Goal: Task Accomplishment & Management: Use online tool/utility

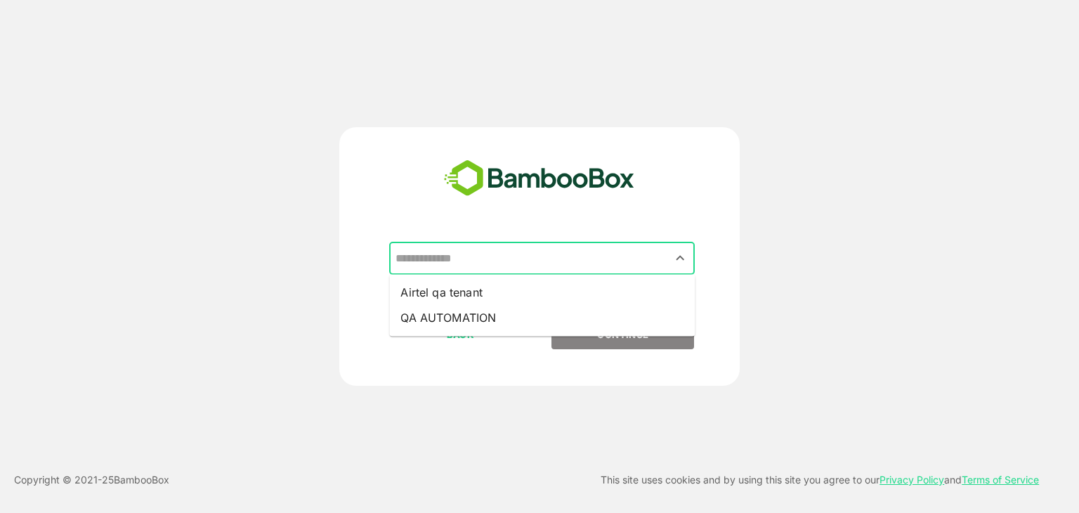
click at [534, 270] on input "text" at bounding box center [542, 258] width 300 height 27
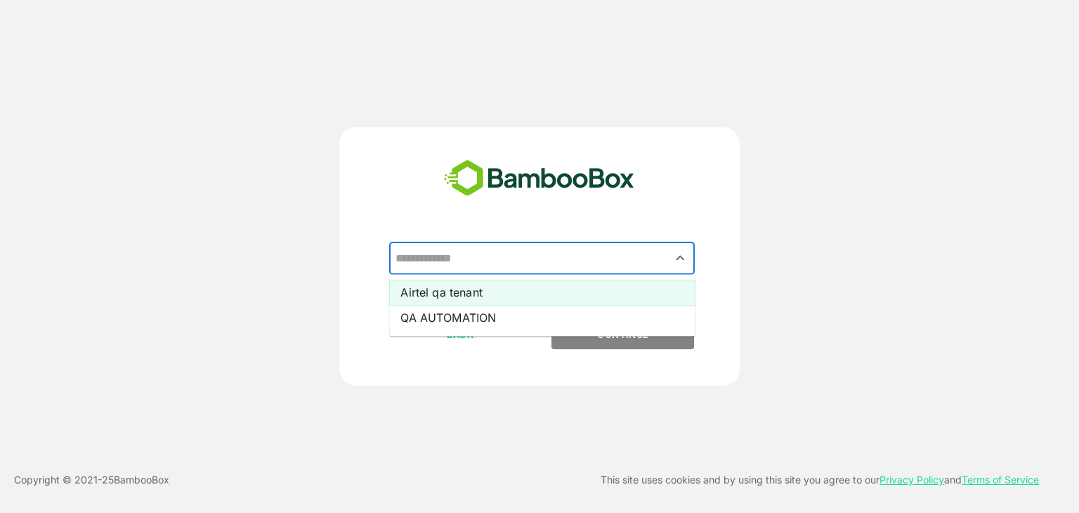
click at [534, 289] on li "Airtel qa tenant" at bounding box center [542, 292] width 306 height 25
type input "**********"
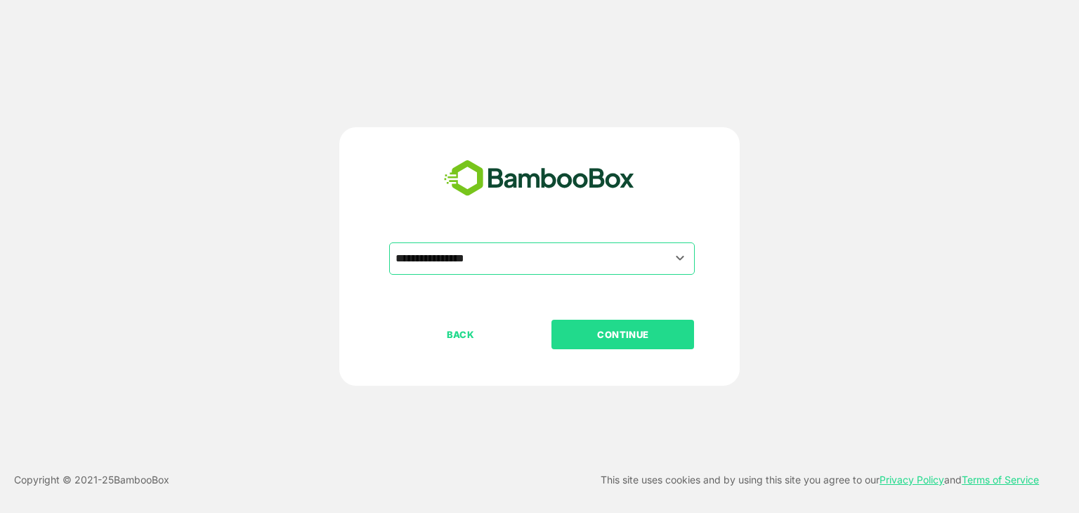
click at [608, 324] on button "CONTINUE" at bounding box center [623, 335] width 143 height 30
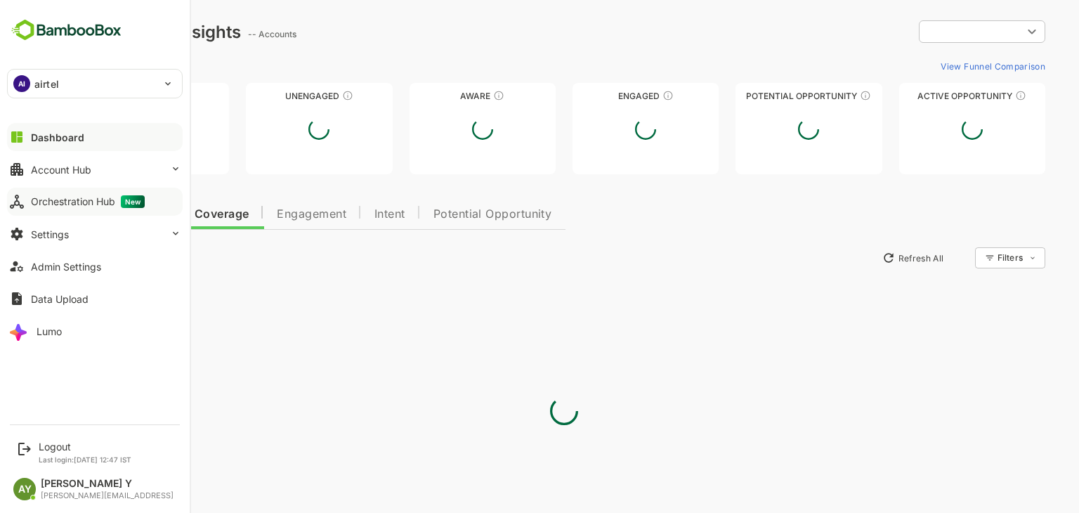
click at [79, 195] on div "Orchestration Hub New" at bounding box center [88, 201] width 114 height 13
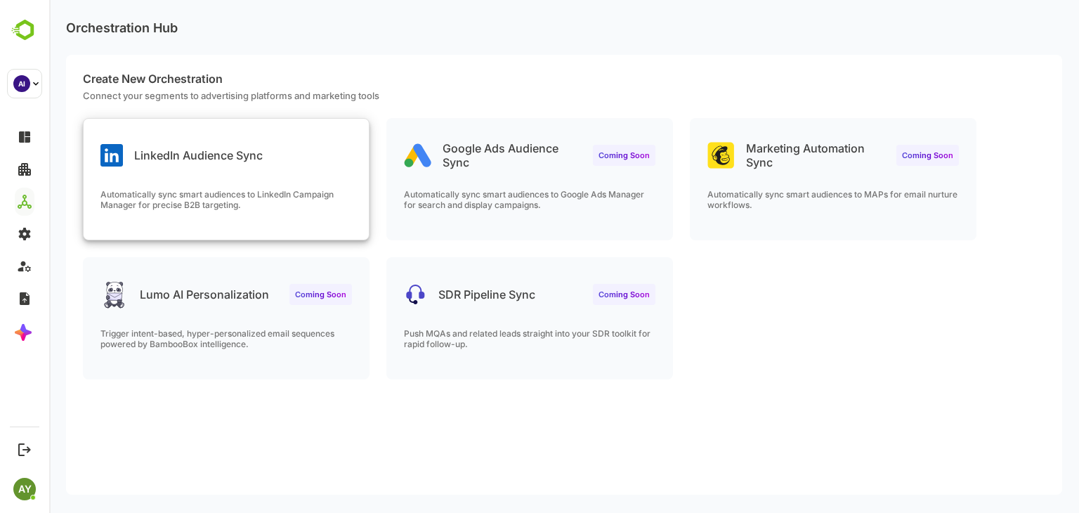
click at [310, 160] on div "LinkedIn Audience Sync" at bounding box center [226, 144] width 285 height 51
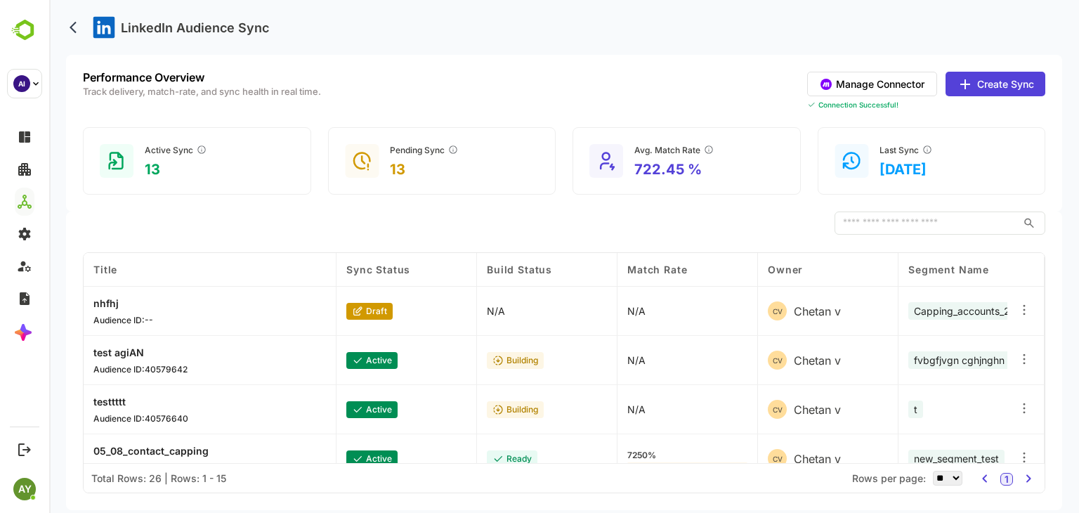
click at [1001, 87] on button "Create Sync" at bounding box center [996, 84] width 100 height 25
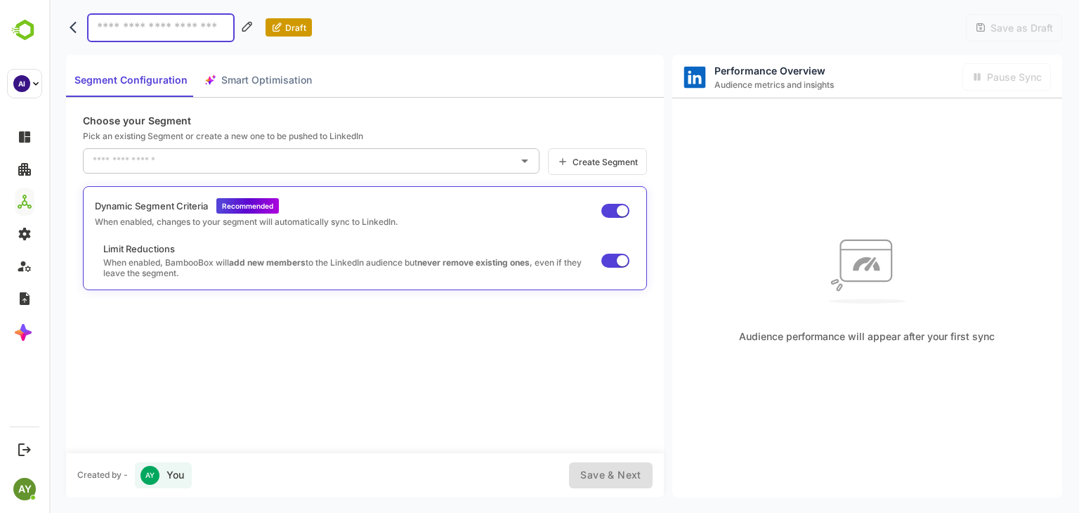
click at [311, 155] on input "text" at bounding box center [300, 161] width 423 height 22
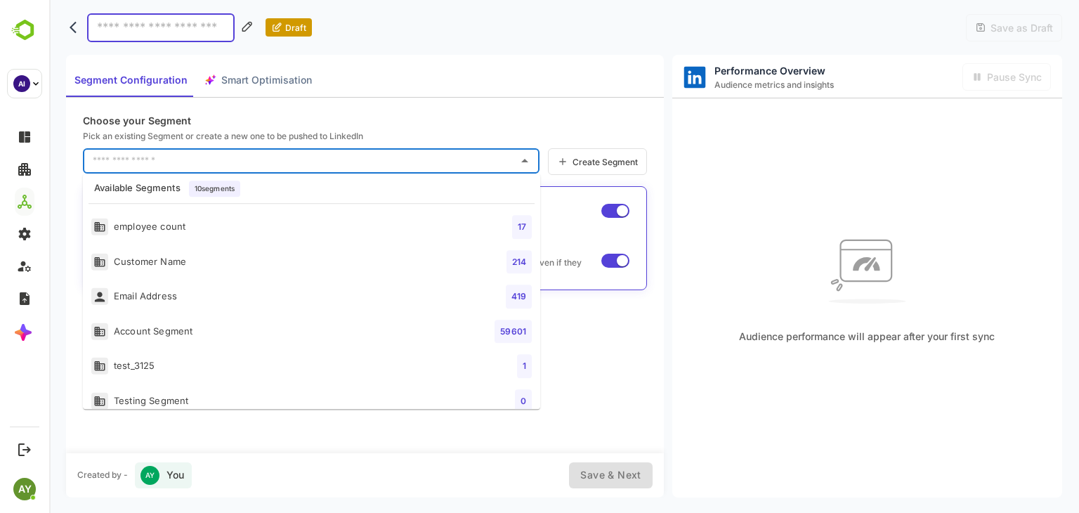
click at [238, 221] on li "employee count 17" at bounding box center [311, 226] width 457 height 35
type input "**********"
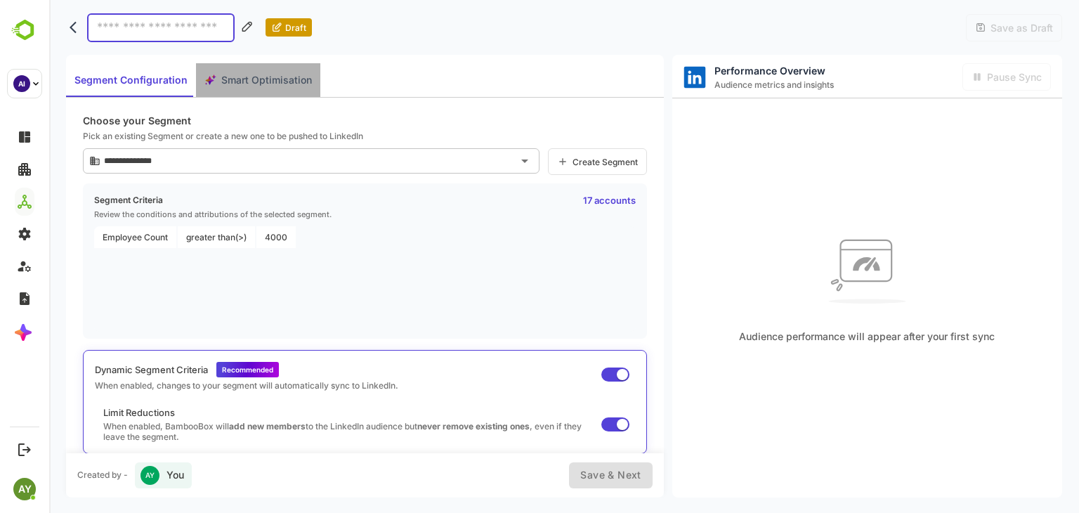
click at [270, 93] on button "Smart Optimisation" at bounding box center [258, 80] width 124 height 34
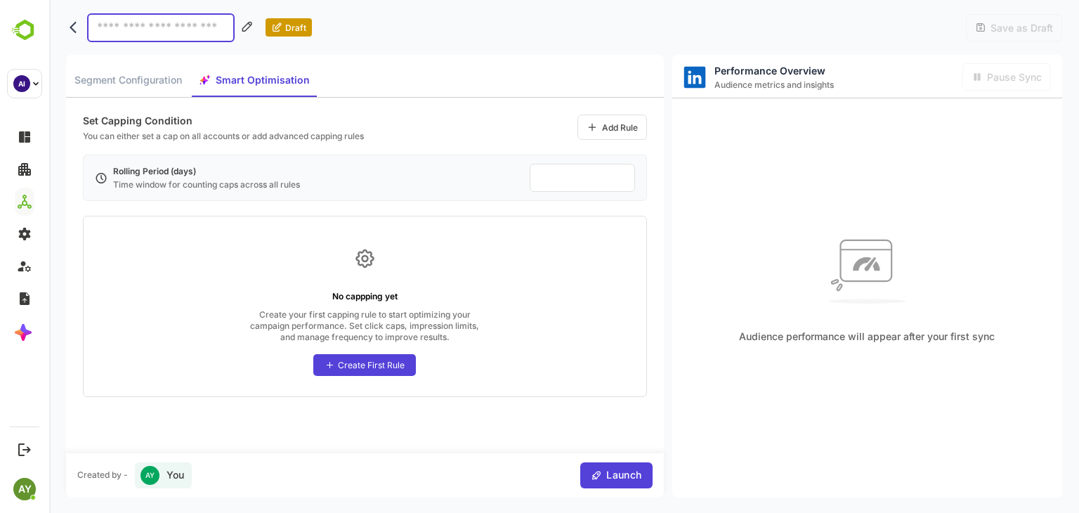
click at [360, 360] on div "Create First Rule" at bounding box center [371, 365] width 67 height 11
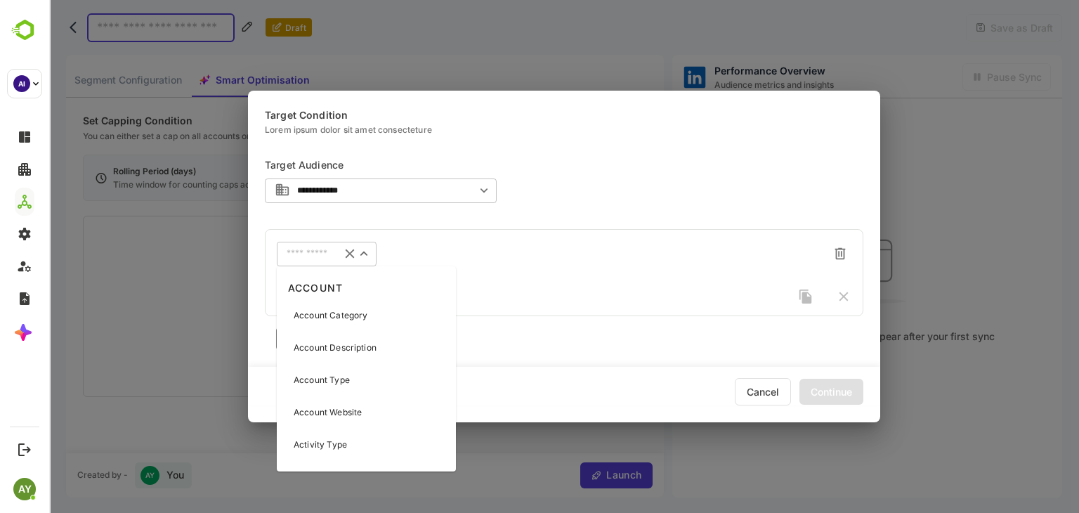
click at [318, 252] on input "text" at bounding box center [309, 254] width 44 height 11
click at [351, 316] on p "Account Category" at bounding box center [331, 315] width 74 height 13
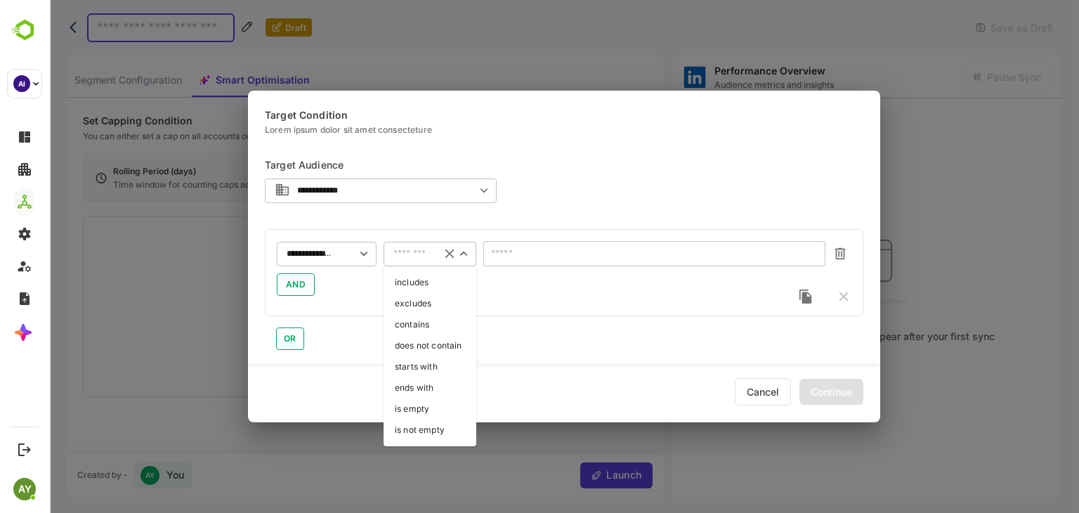
click at [409, 252] on input "text" at bounding box center [412, 254] width 37 height 11
click at [443, 403] on li "is empty" at bounding box center [430, 408] width 93 height 21
type input "********"
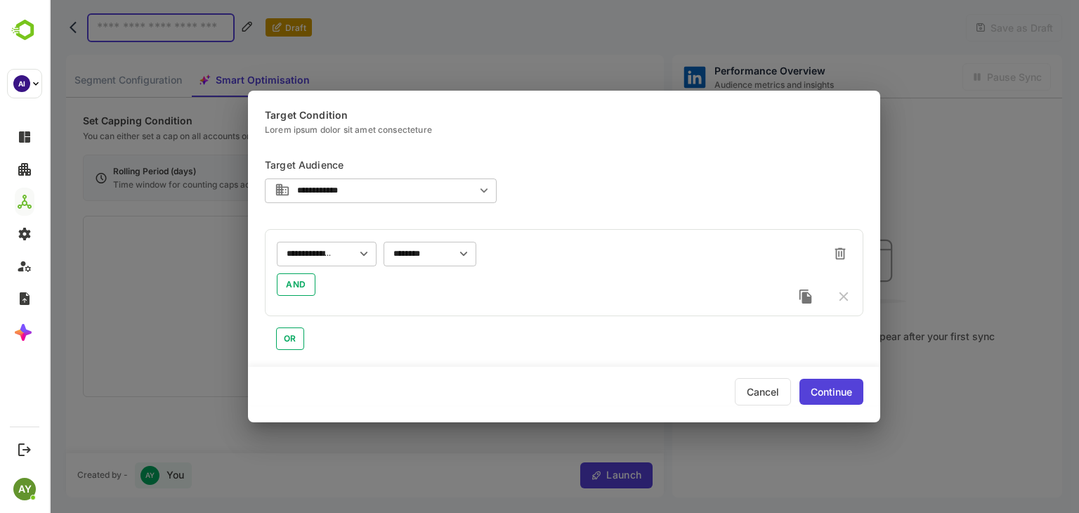
click at [826, 380] on div "Continue" at bounding box center [832, 392] width 64 height 26
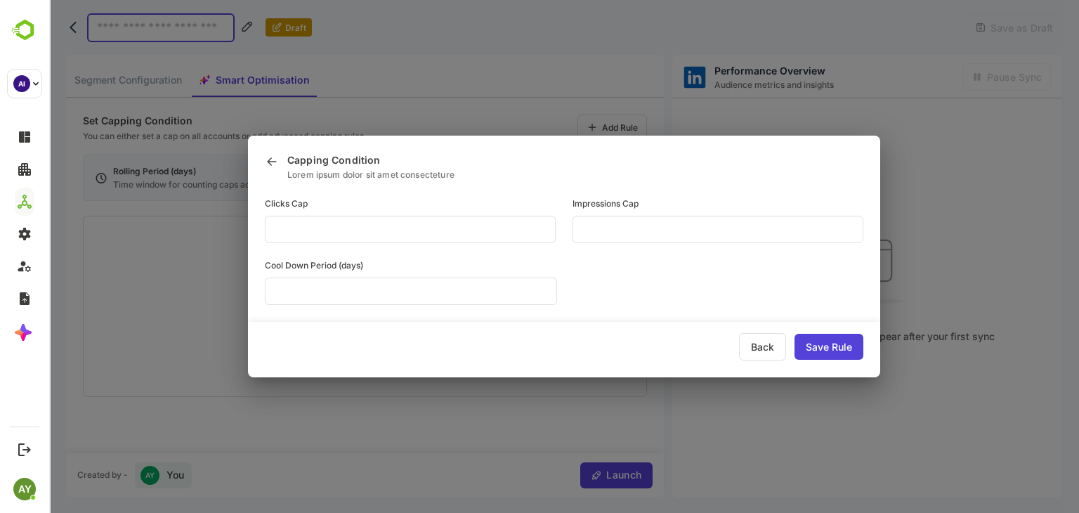
click at [556, 235] on input "**" at bounding box center [410, 229] width 291 height 27
type input "**"
click at [826, 339] on div "Save Rule" at bounding box center [829, 347] width 69 height 26
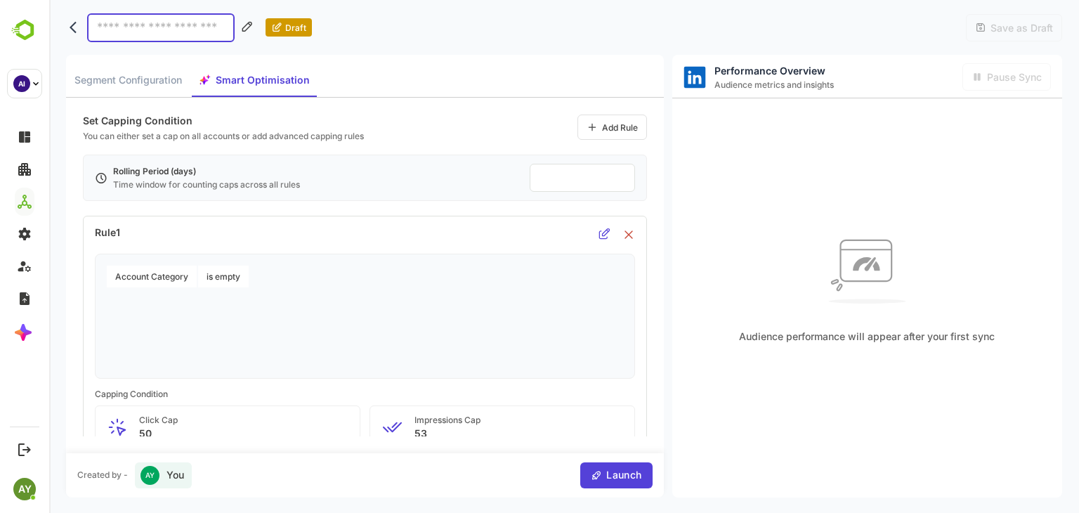
scroll to position [103, 0]
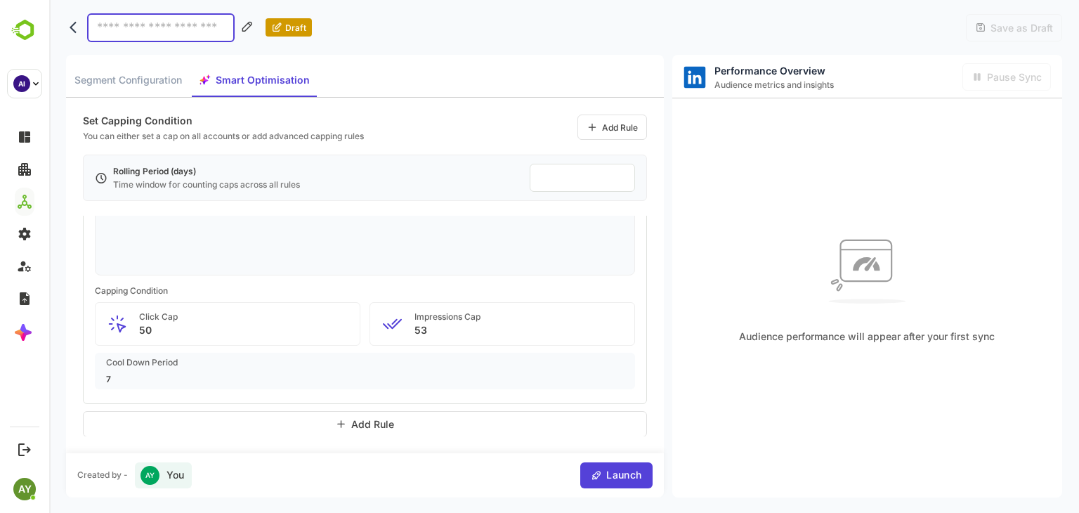
click at [382, 431] on div "Add Rule" at bounding box center [365, 424] width 564 height 26
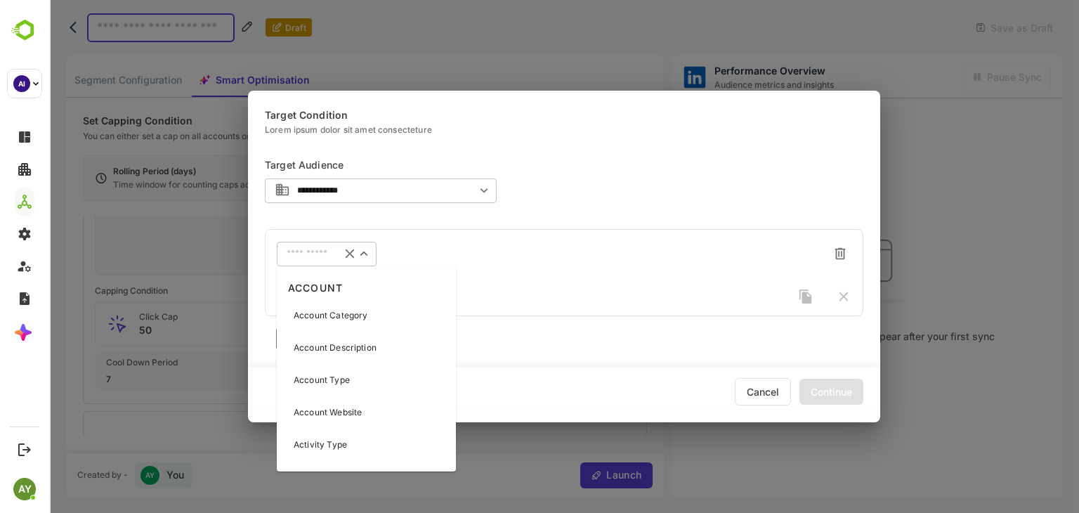
click at [320, 254] on input "text" at bounding box center [309, 254] width 44 height 11
click at [345, 316] on p "Account Category" at bounding box center [331, 315] width 74 height 13
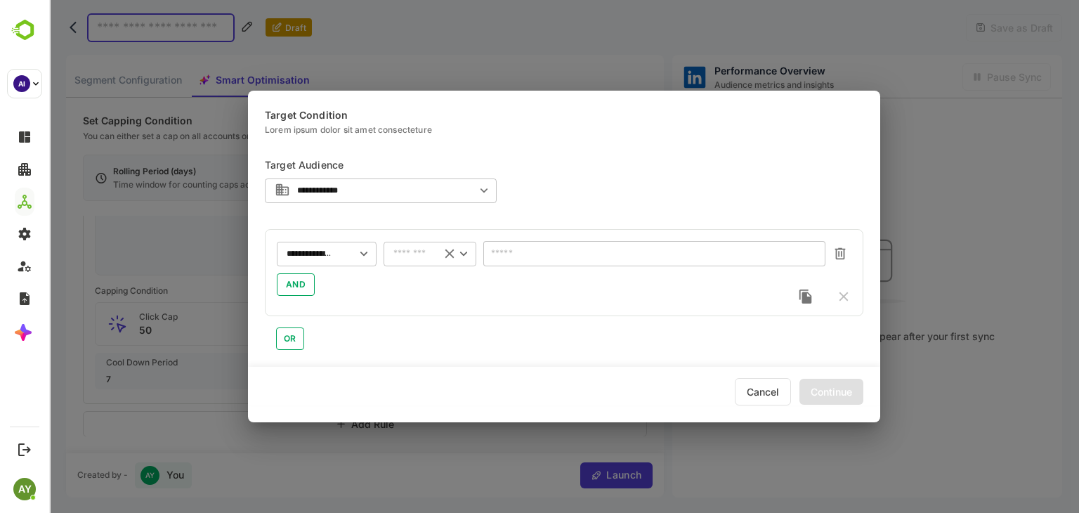
click at [418, 254] on input "text" at bounding box center [412, 254] width 37 height 11
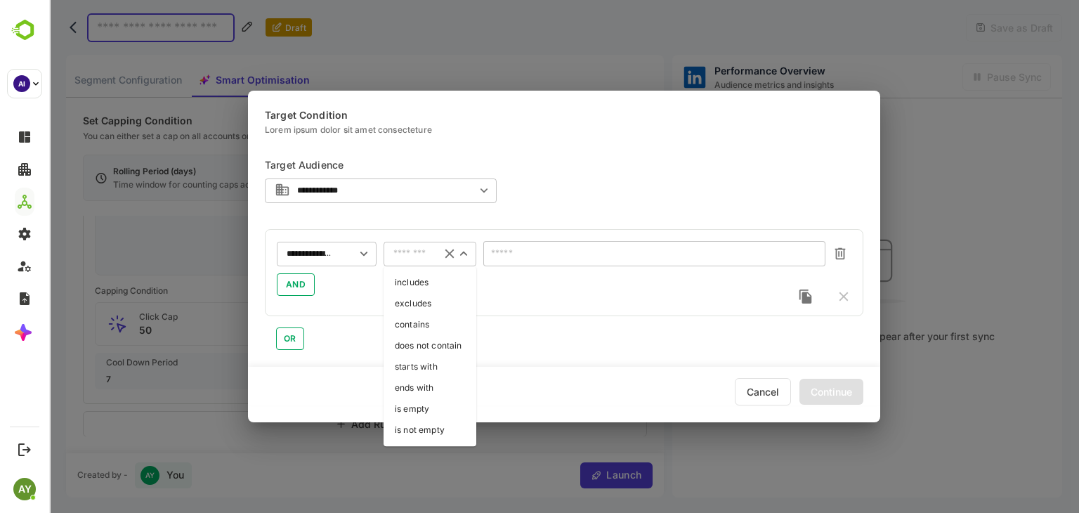
click at [447, 424] on li "is not empty" at bounding box center [430, 430] width 93 height 21
type input "**********"
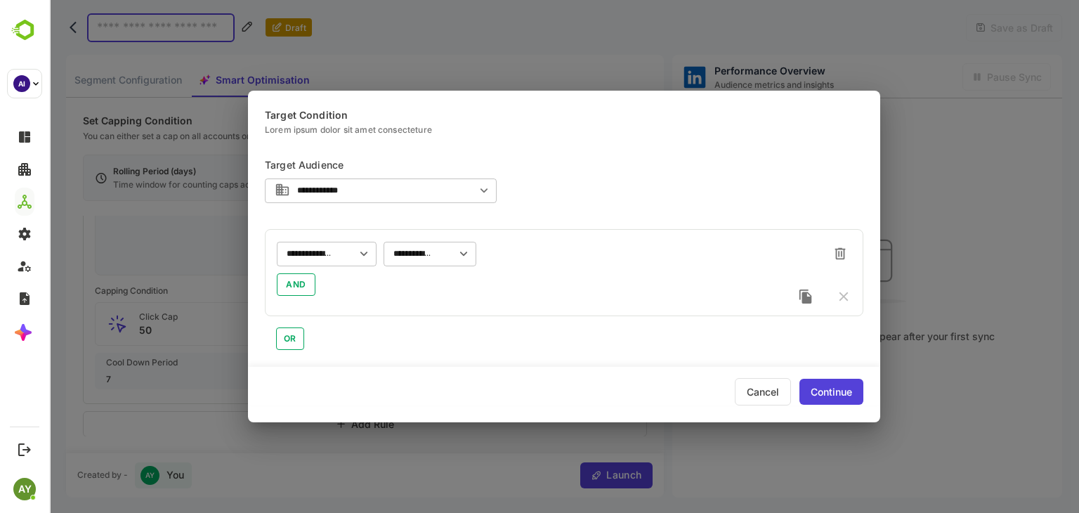
click at [840, 398] on div "Continue" at bounding box center [832, 392] width 64 height 26
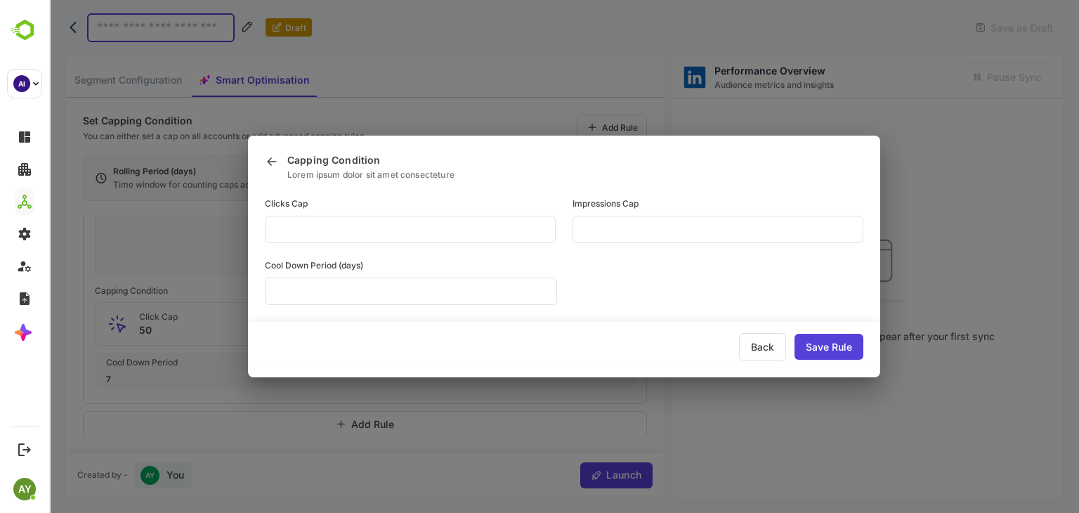
click at [843, 348] on div "Save Rule" at bounding box center [829, 347] width 69 height 26
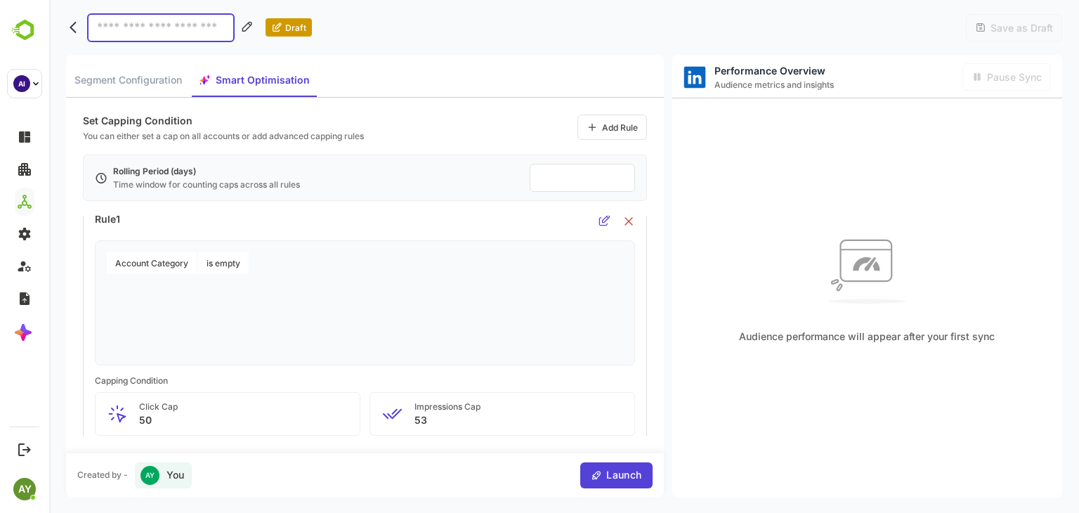
scroll to position [0, 0]
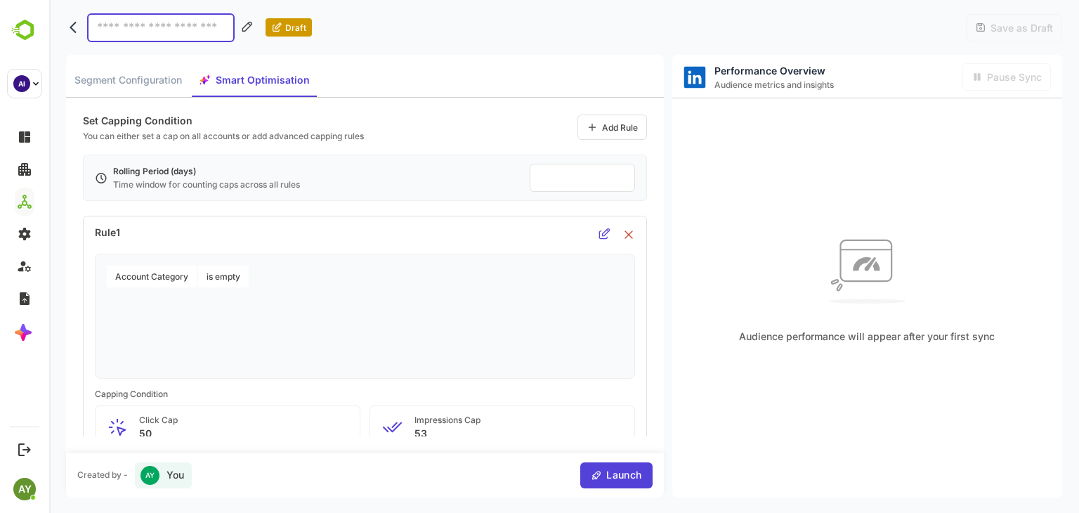
click at [605, 233] on icon at bounding box center [604, 234] width 10 height 10
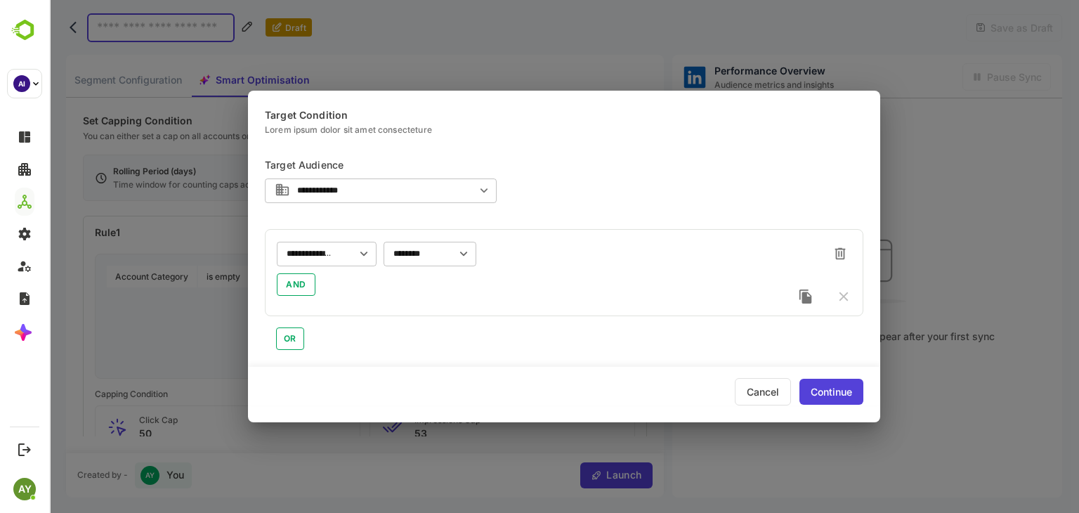
click at [853, 383] on div "Continue" at bounding box center [832, 392] width 64 height 26
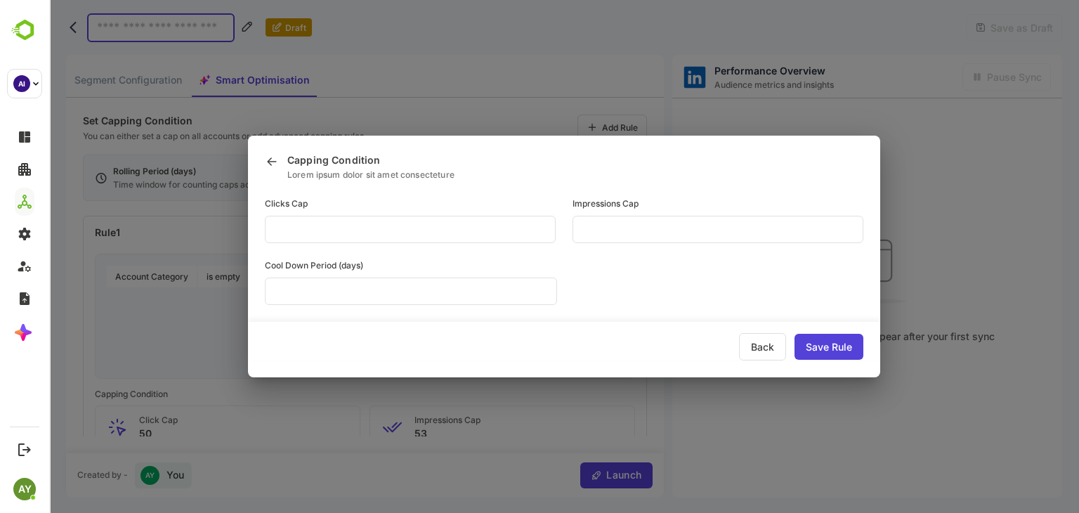
type input "**"
click at [556, 231] on input "**" at bounding box center [410, 229] width 291 height 27
click at [839, 342] on div "Save Rule" at bounding box center [829, 347] width 69 height 26
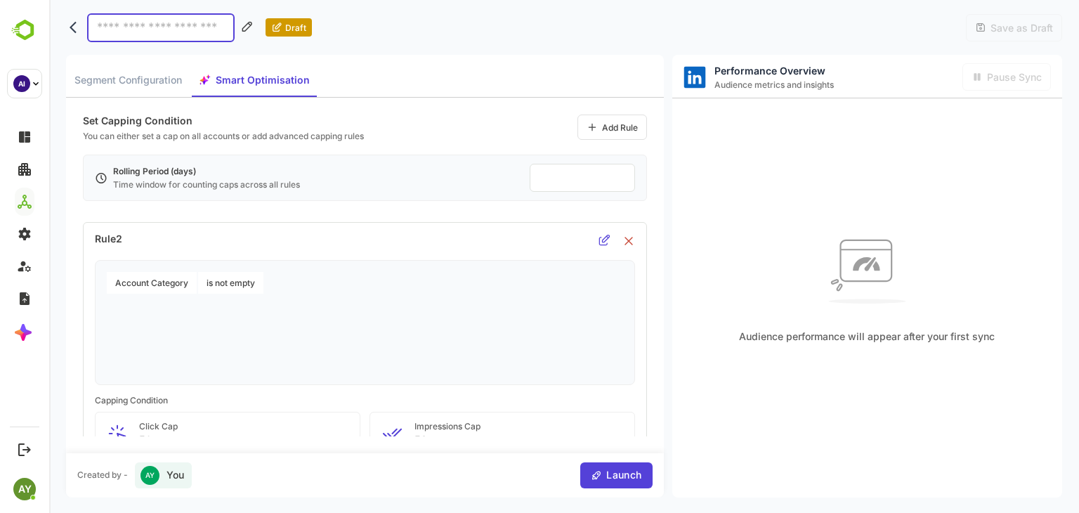
scroll to position [290, 0]
click at [599, 247] on div at bounding box center [605, 244] width 12 height 15
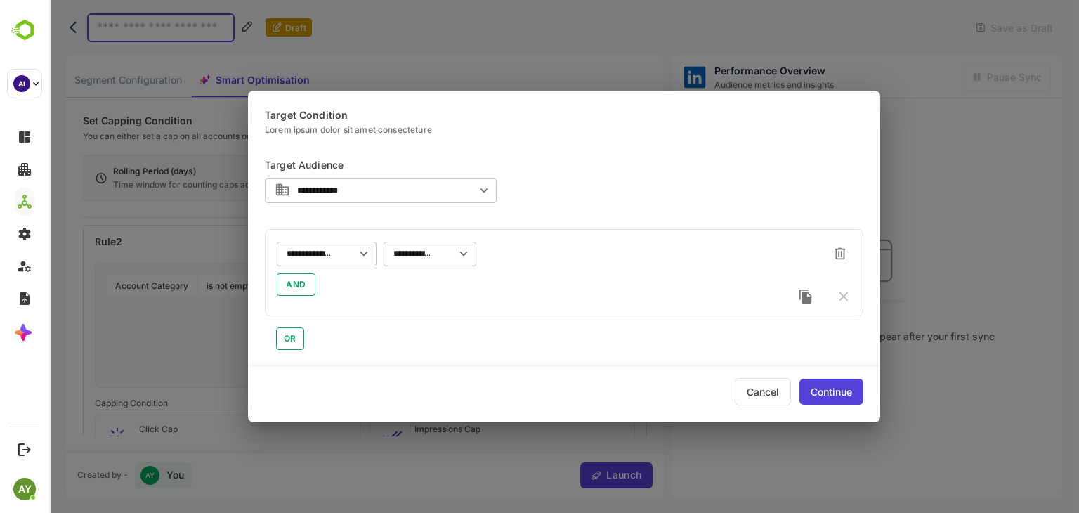
click at [819, 391] on div "Continue" at bounding box center [832, 392] width 64 height 26
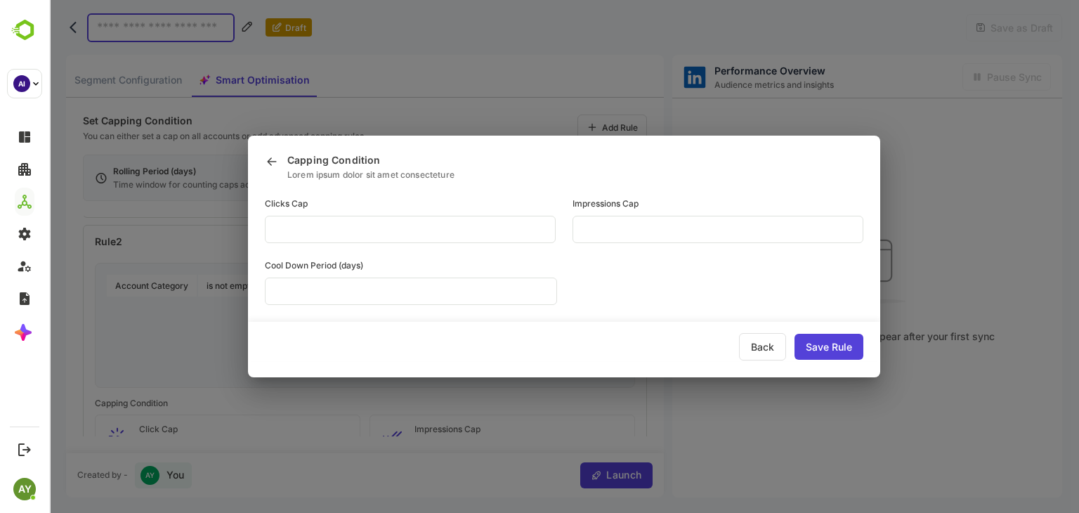
click at [769, 352] on div "Back" at bounding box center [762, 346] width 47 height 27
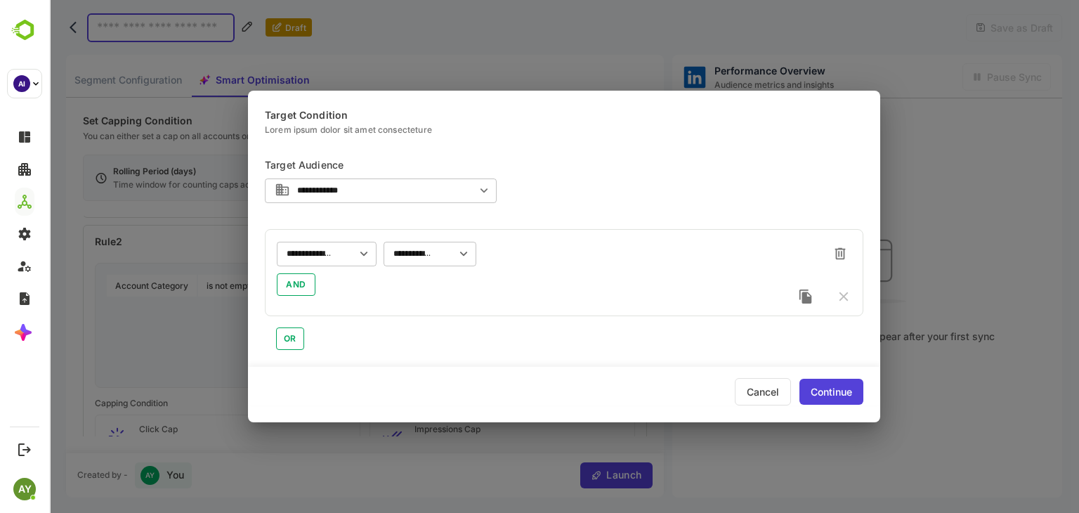
click at [743, 398] on div "Cancel" at bounding box center [763, 391] width 56 height 27
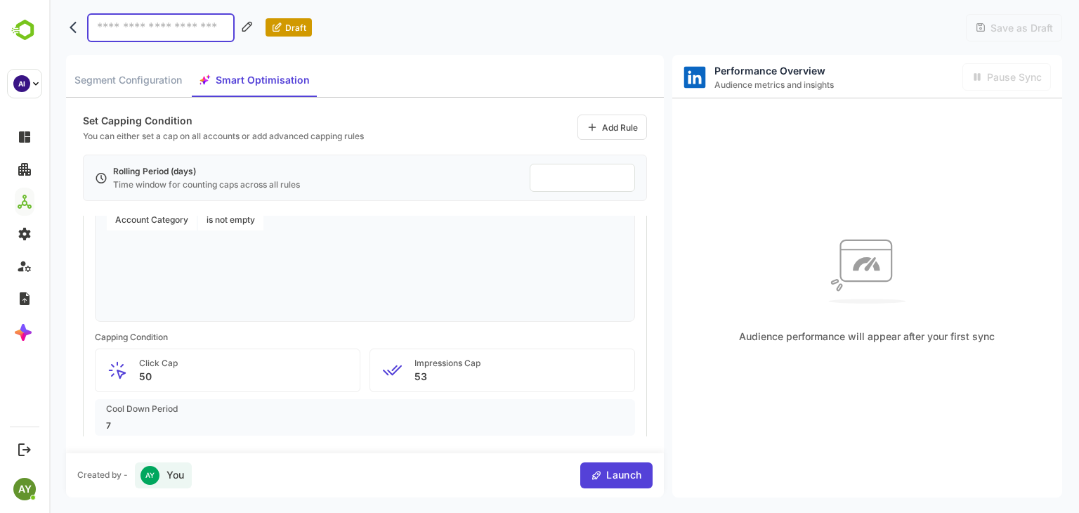
scroll to position [359, 0]
click at [398, 273] on div "Account Category is not empty" at bounding box center [368, 257] width 522 height 105
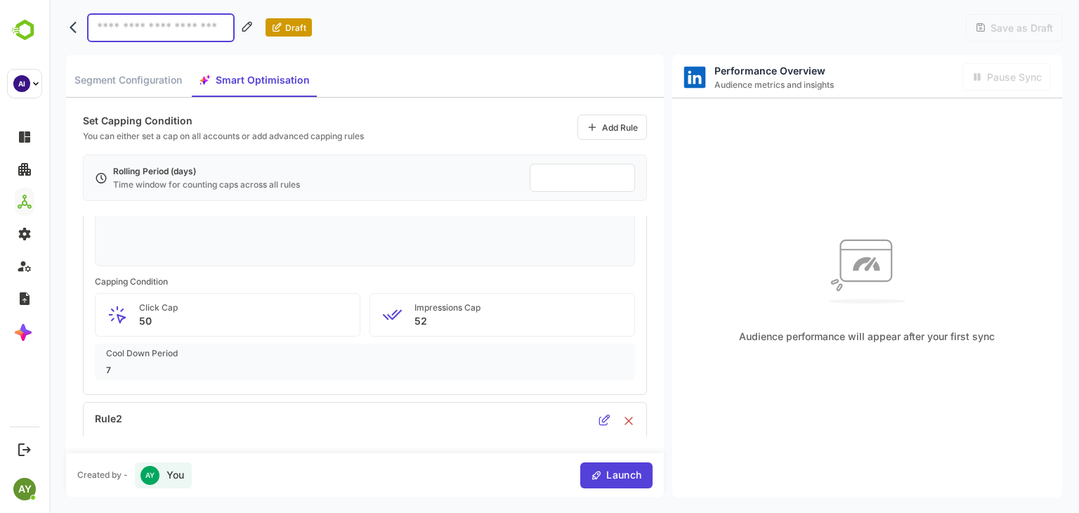
scroll to position [110, 0]
click at [604, 421] on icon at bounding box center [605, 423] width 12 height 12
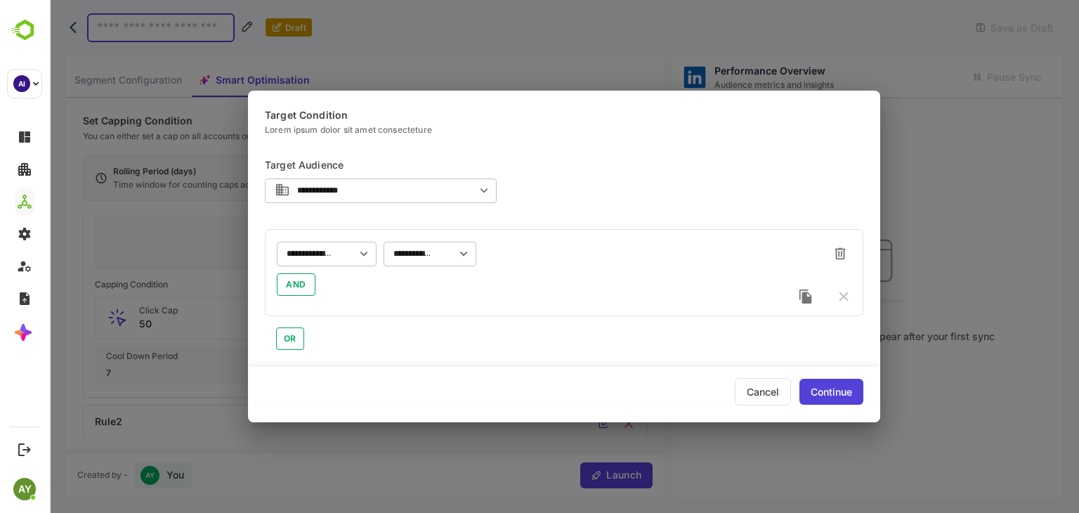
click at [365, 26] on div "**********" at bounding box center [564, 256] width 1030 height 513
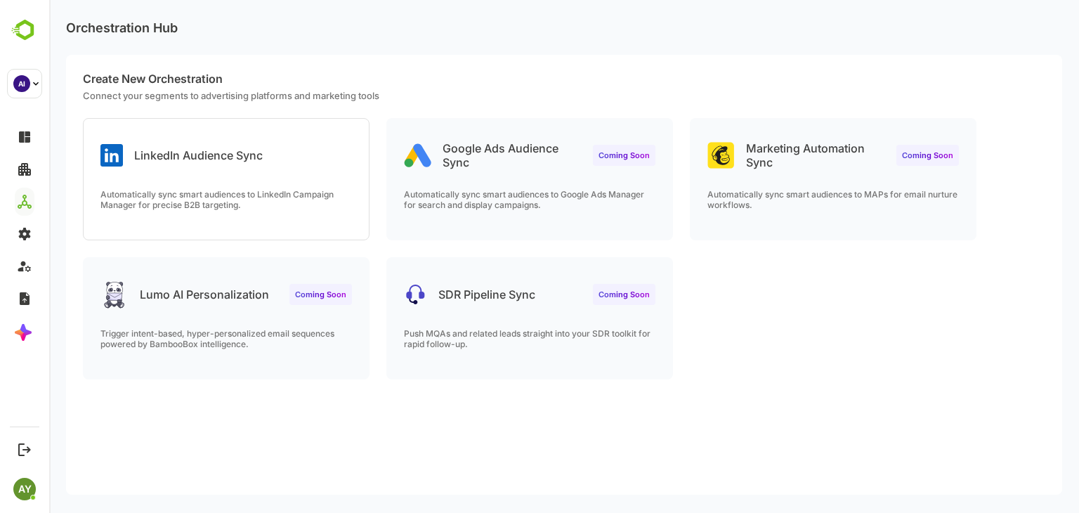
click at [558, 417] on div "Create New Orchestration Connect your segments to advertising platforms and mar…" at bounding box center [564, 275] width 996 height 440
